Goal: Task Accomplishment & Management: Manage account settings

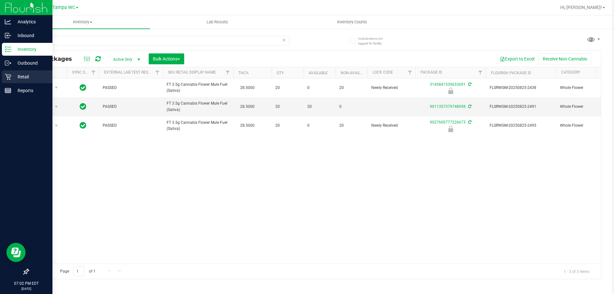
click at [22, 72] on div "Retail" at bounding box center [27, 76] width 51 height 13
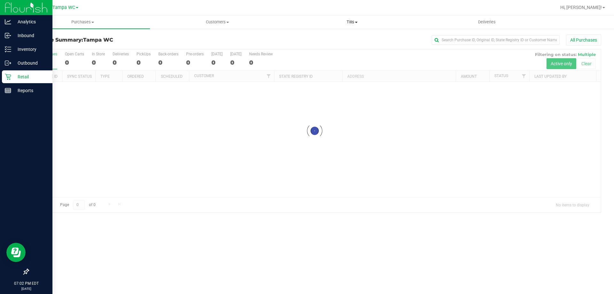
click at [339, 23] on span "Tills" at bounding box center [352, 22] width 134 height 6
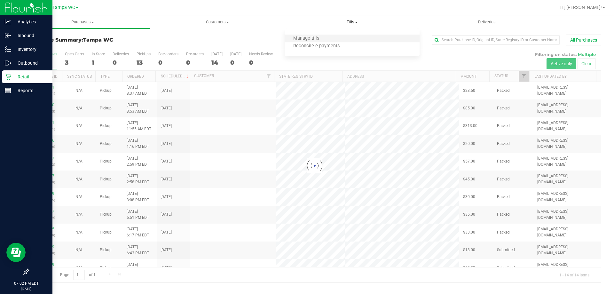
click at [341, 37] on li "Manage tills" at bounding box center [352, 39] width 135 height 8
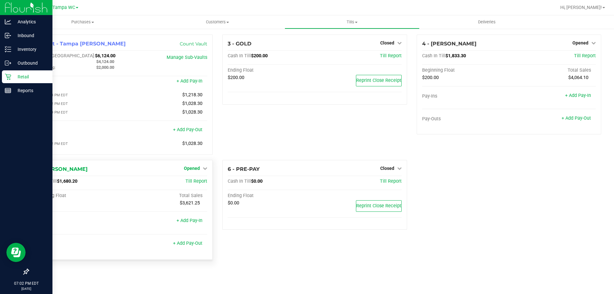
click at [204, 170] on icon at bounding box center [205, 168] width 4 height 4
click at [194, 181] on link "Close Till" at bounding box center [192, 181] width 17 height 5
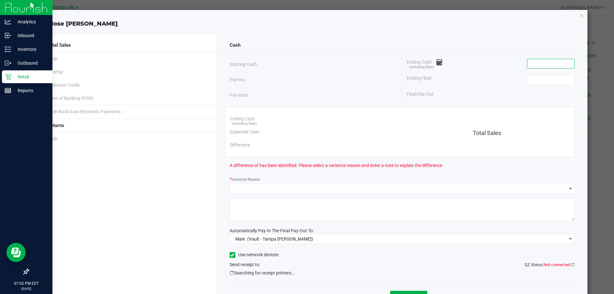
click at [564, 62] on input at bounding box center [550, 63] width 47 height 9
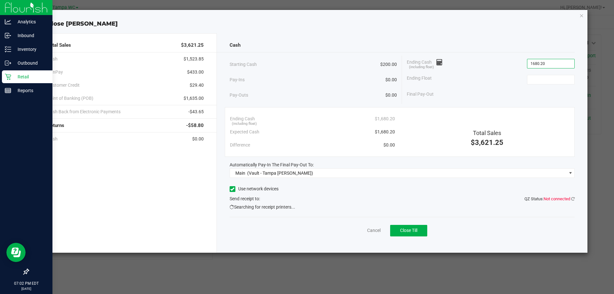
type input "$1,680.20"
type input "$200.00"
click at [574, 201] on link at bounding box center [573, 198] width 4 height 5
